Goal: Task Accomplishment & Management: Manage account settings

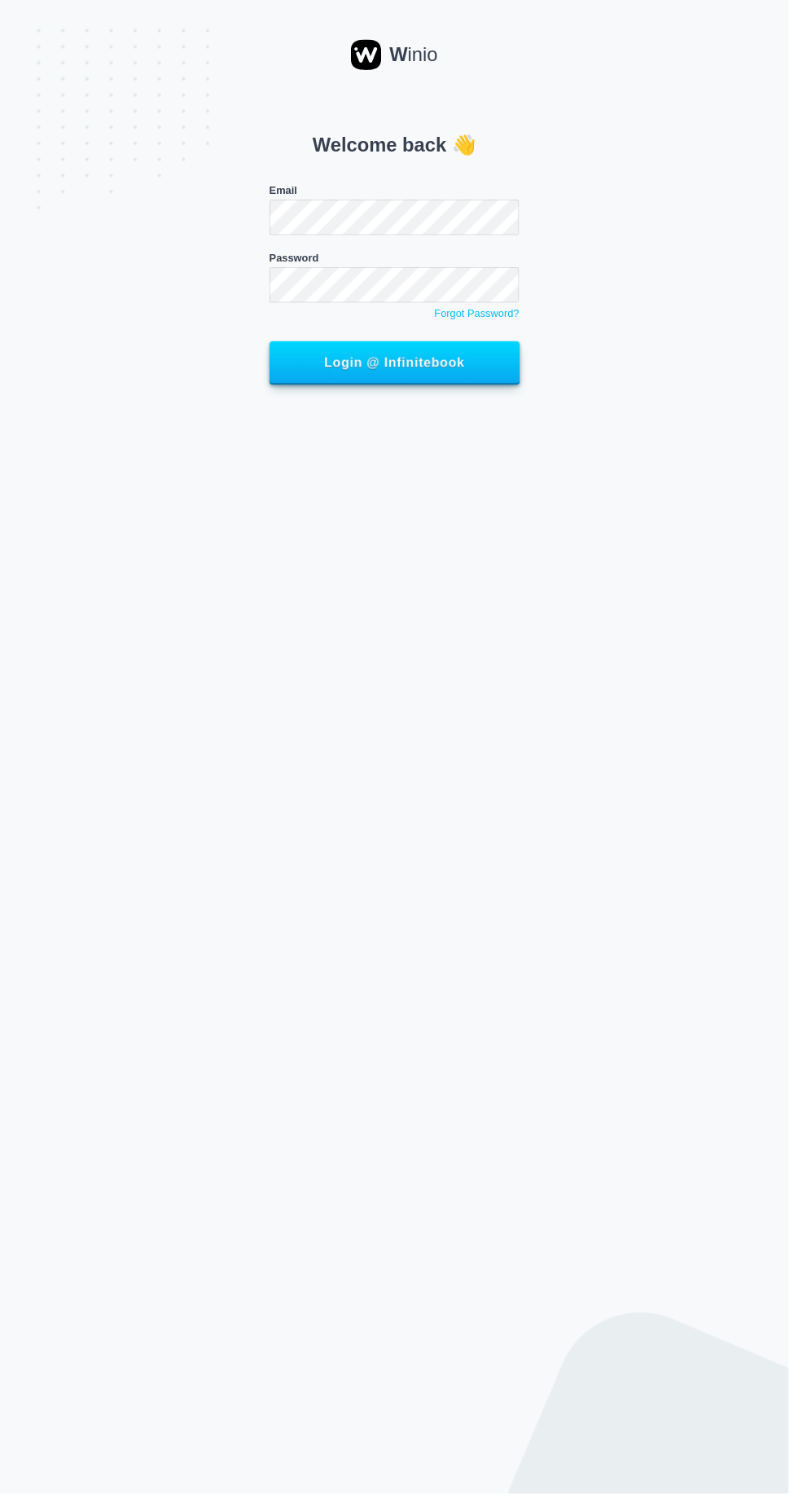
click at [273, 345] on button "Login @ Infinitebook" at bounding box center [399, 367] width 254 height 44
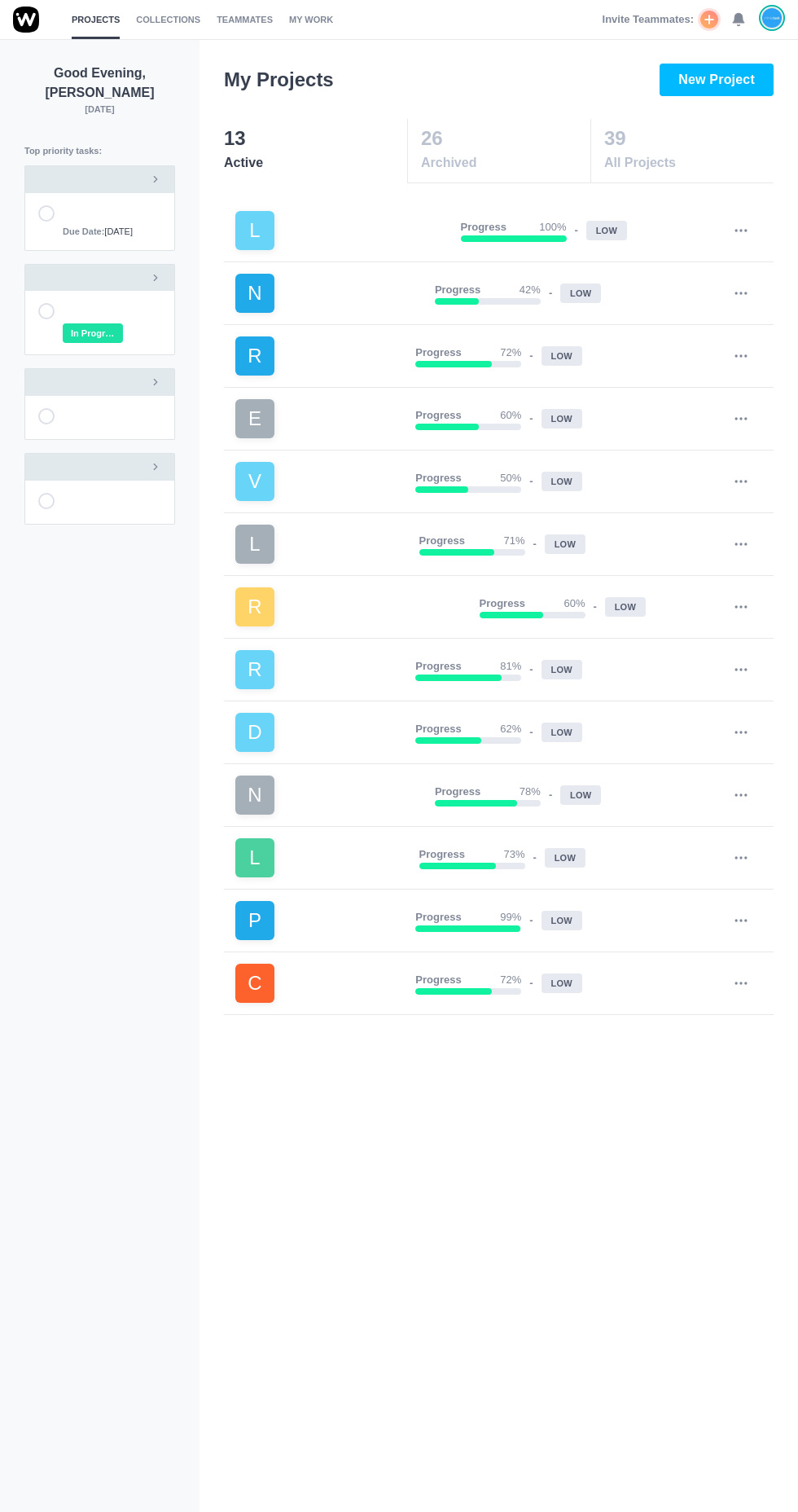
click at [739, 20] on use at bounding box center [739, 20] width 11 height 12
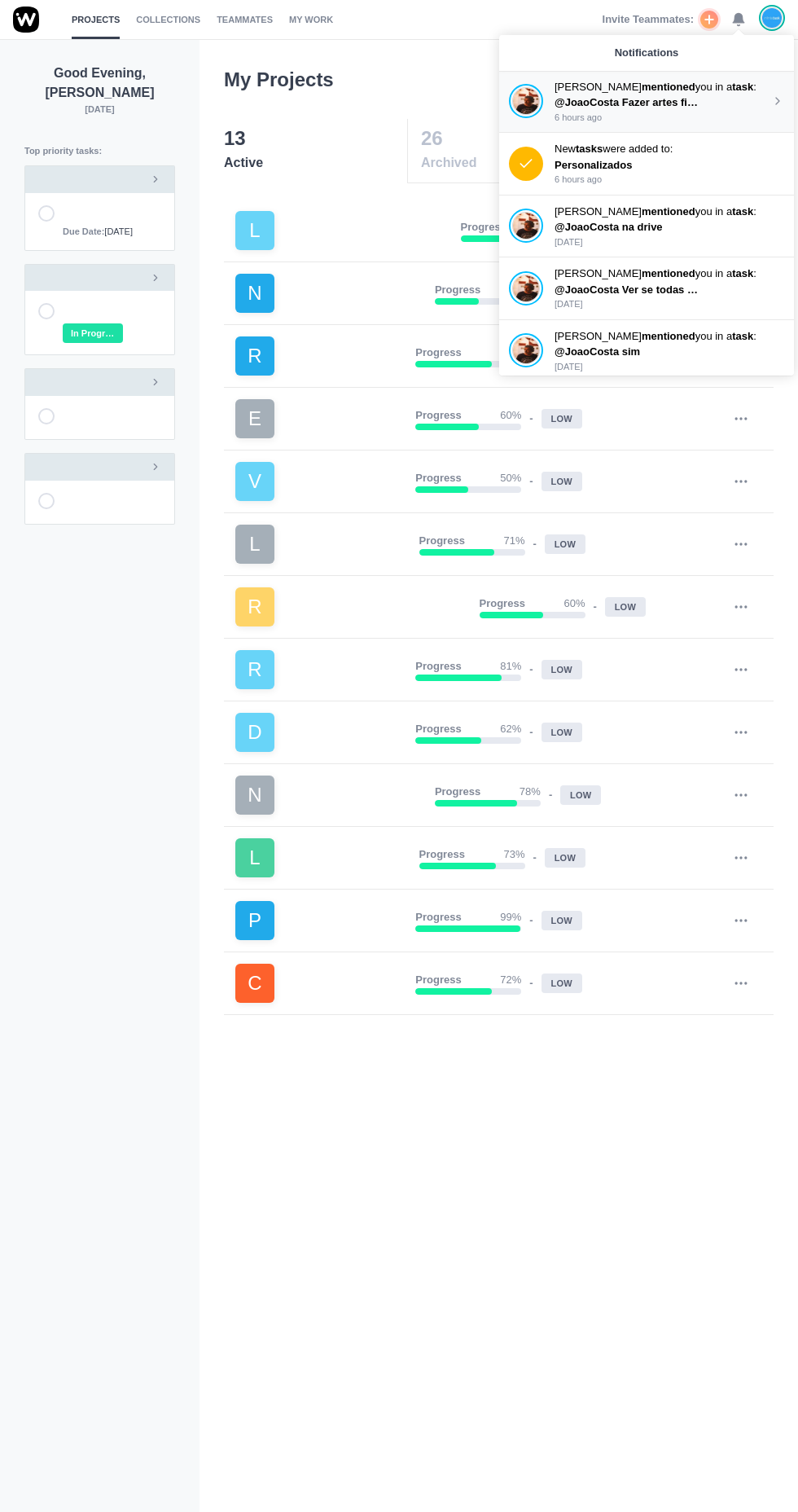
click at [687, 88] on p "[PERSON_NAME] mentioned you in a task :" at bounding box center [663, 87] width 216 height 16
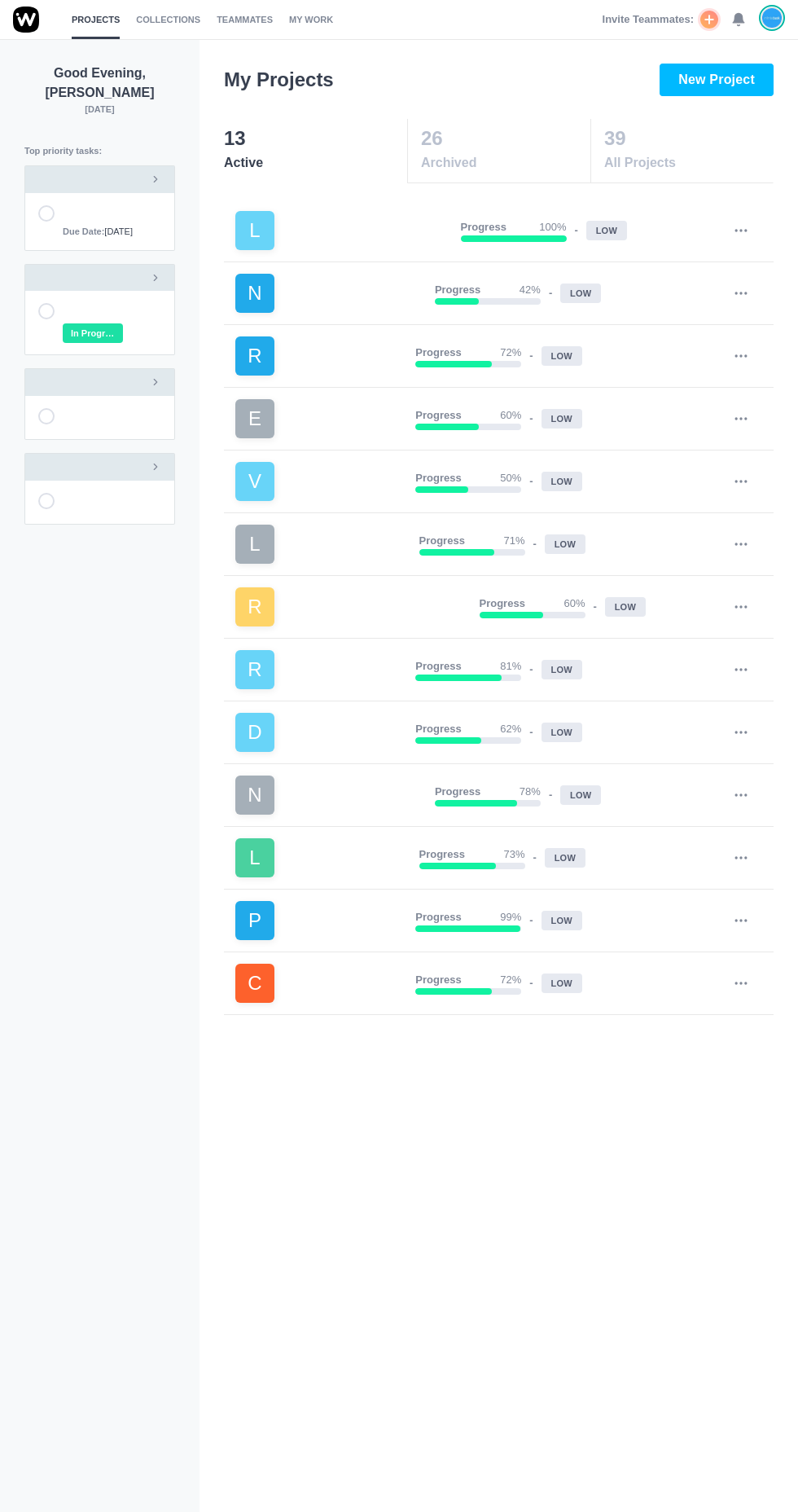
click at [739, 20] on use at bounding box center [739, 20] width 11 height 12
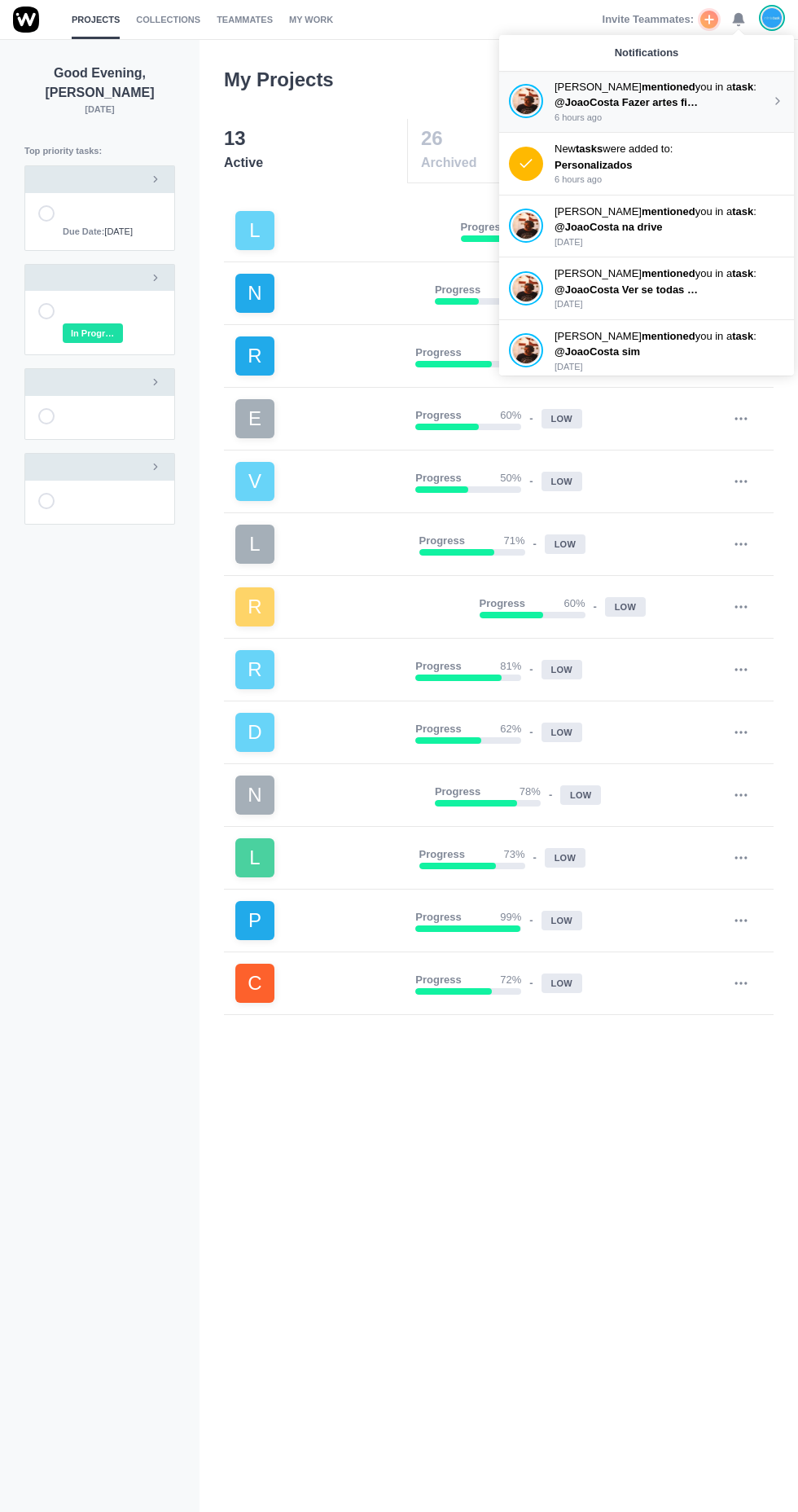
click at [661, 102] on span "@JoaoCosta Fazer artes finais" at bounding box center [631, 102] width 153 height 12
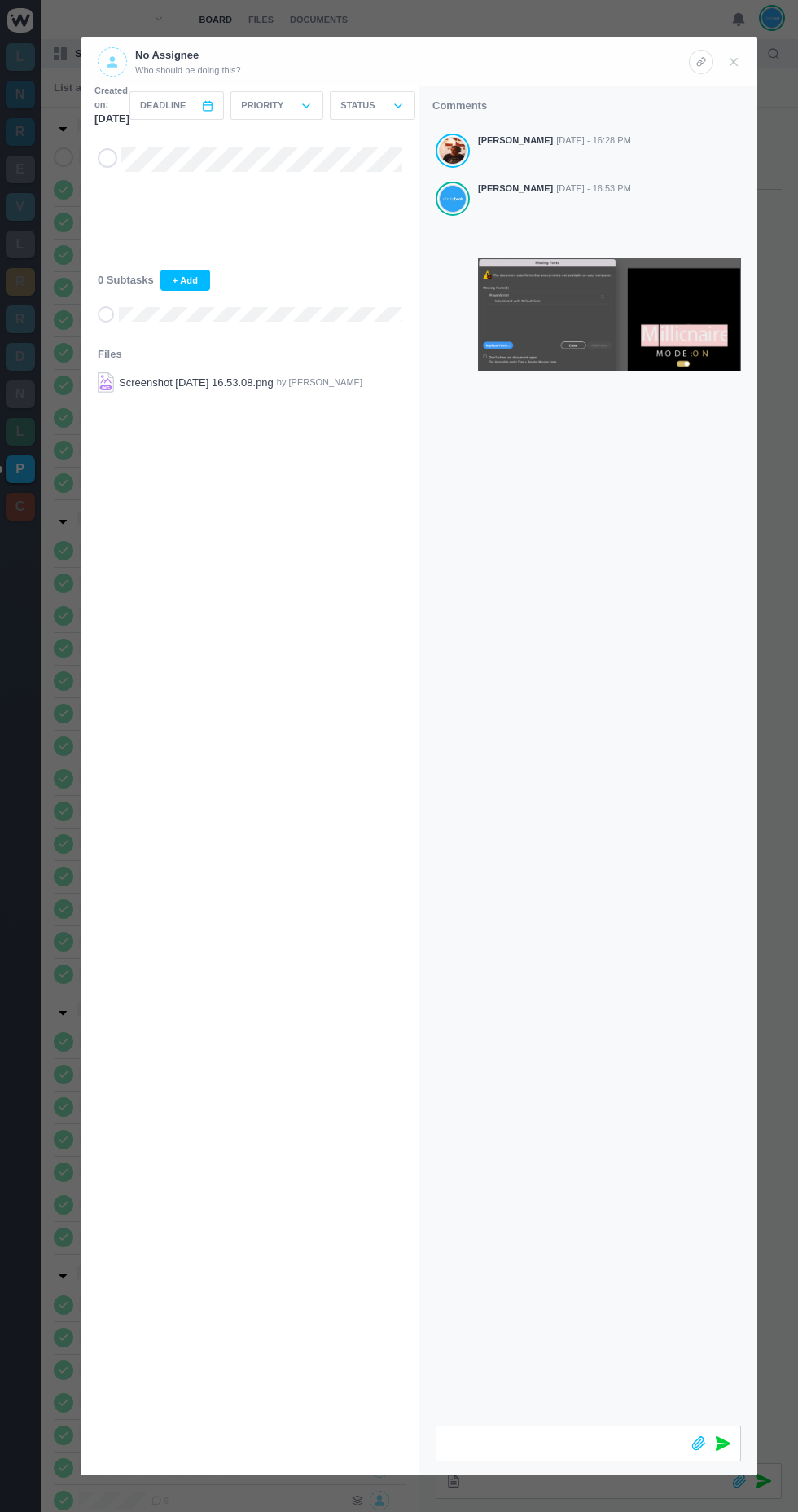
click at [737, 73] on div at bounding box center [715, 62] width 52 height 29
click at [734, 68] on icon at bounding box center [733, 61] width 14 height 14
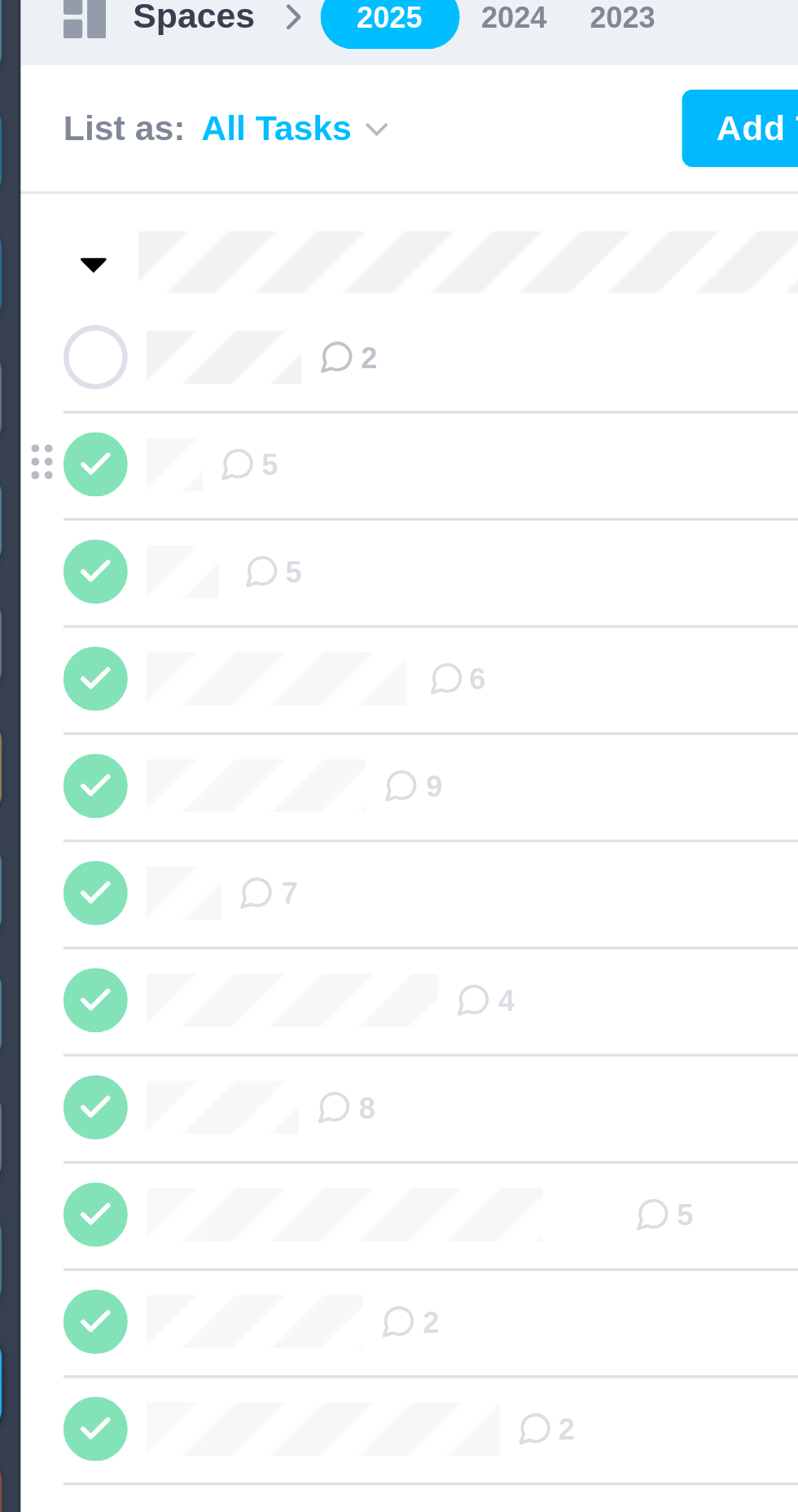
click at [116, 191] on span "5" at bounding box center [110, 190] width 18 height 13
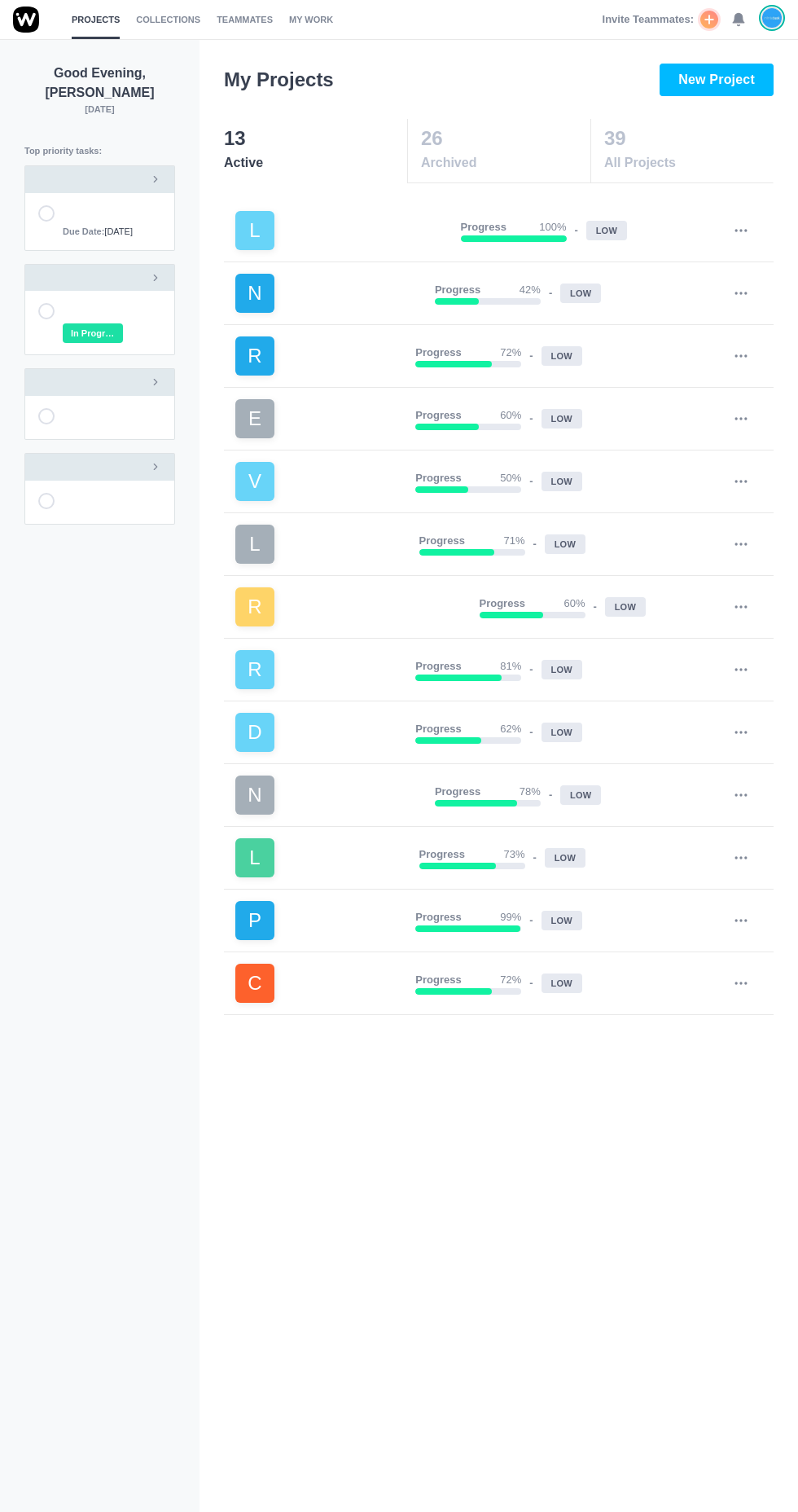
click at [739, 20] on use at bounding box center [739, 20] width 11 height 12
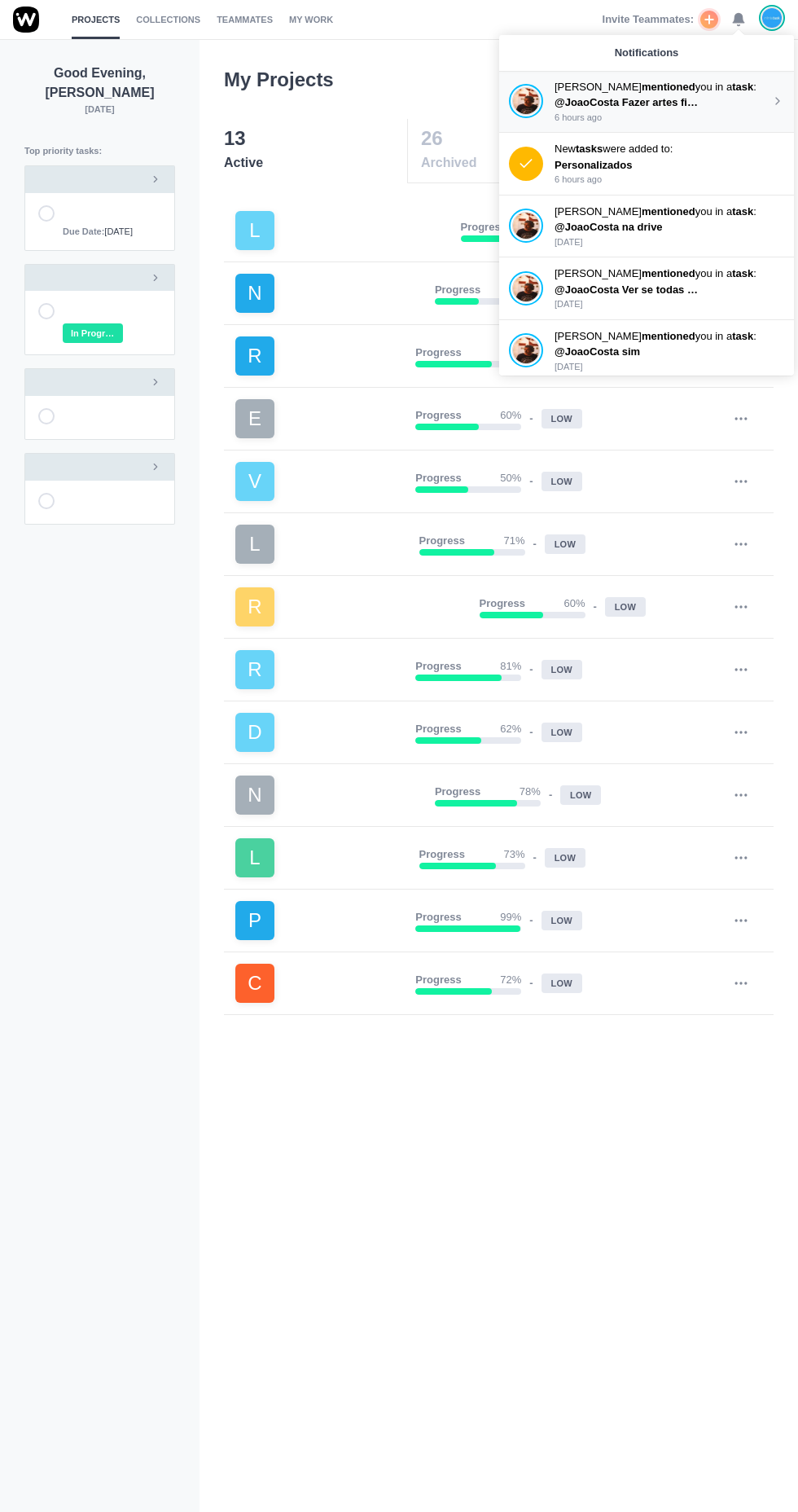
click at [695, 93] on p "[PERSON_NAME] mentioned you in a task :" at bounding box center [663, 87] width 216 height 16
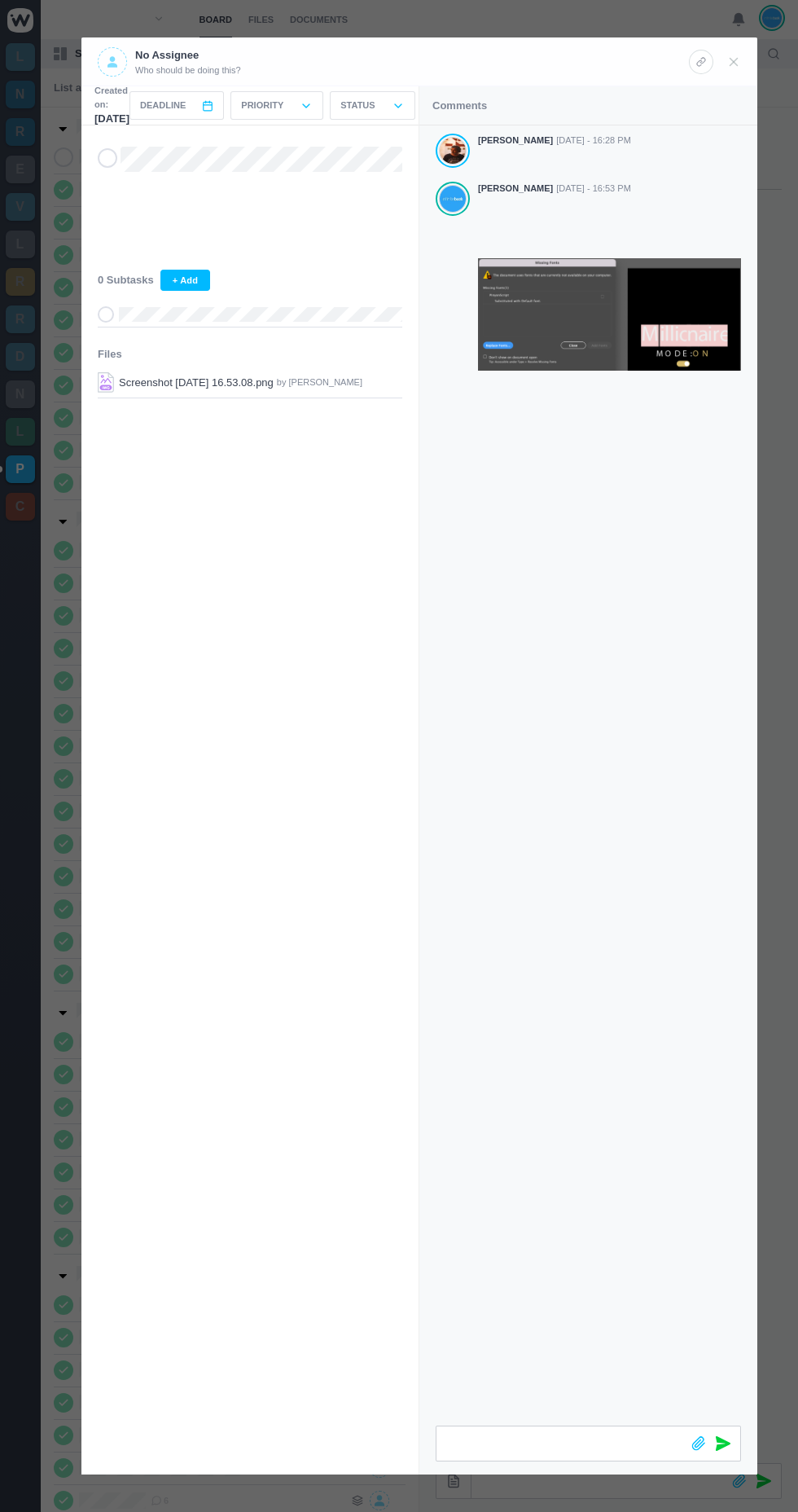
click at [740, 50] on div at bounding box center [715, 62] width 52 height 29
click at [730, 65] on use at bounding box center [734, 62] width 8 height 8
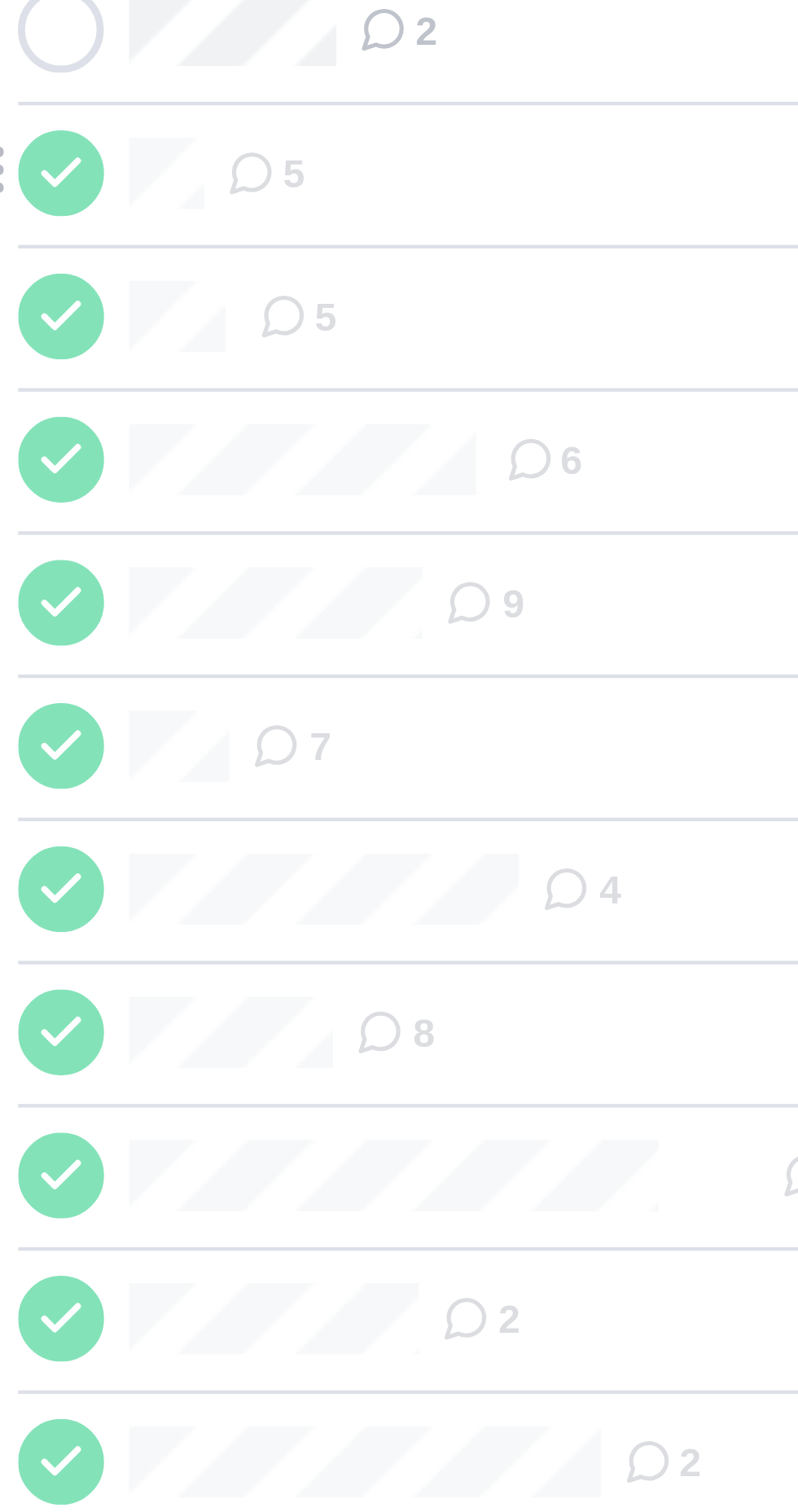
click at [115, 193] on span "5" at bounding box center [110, 190] width 18 height 13
